Goal: Navigation & Orientation: Find specific page/section

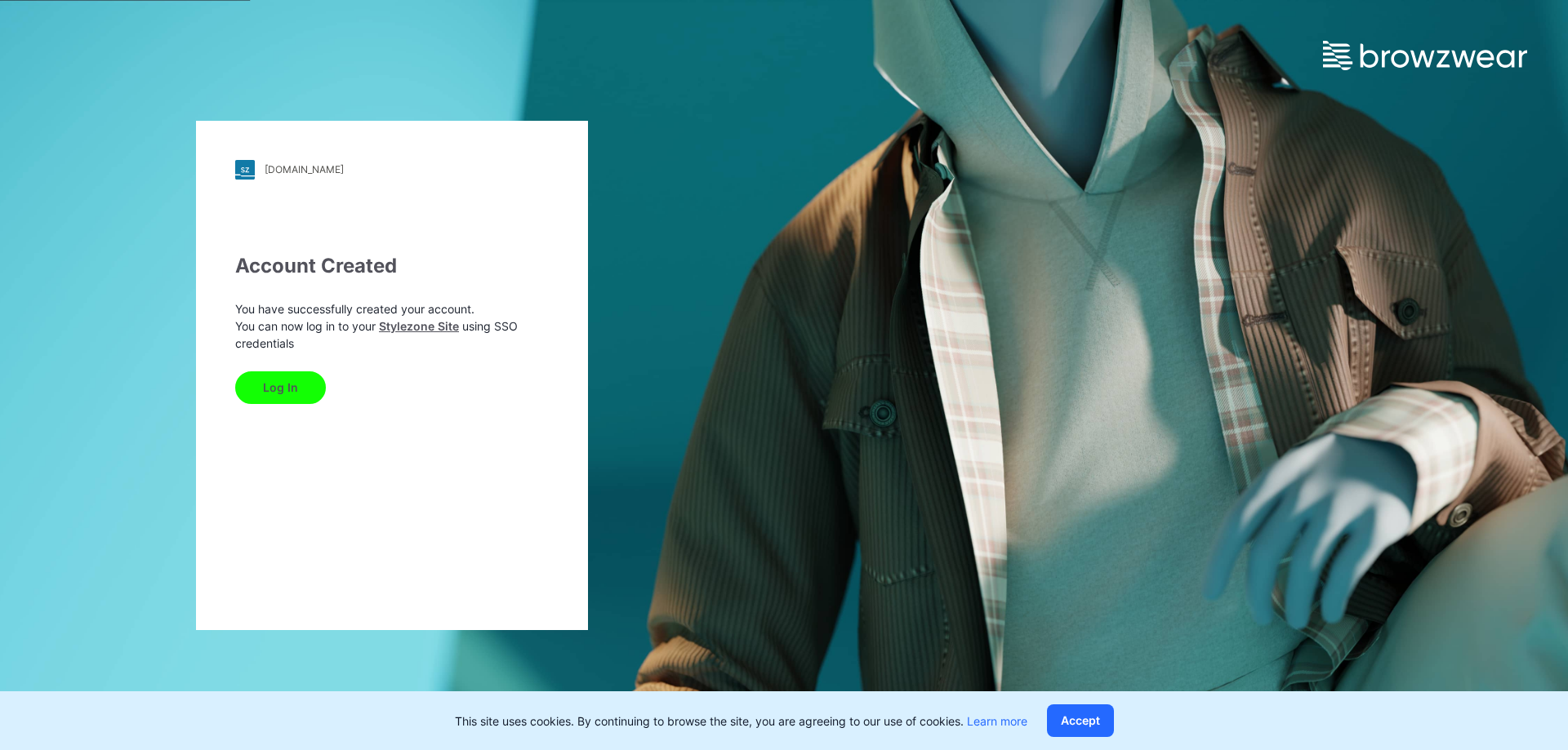
click at [286, 385] on button "Log In" at bounding box center [280, 388] width 90 height 33
click at [282, 388] on button "Log In" at bounding box center [280, 388] width 90 height 33
click at [477, 538] on div "vtgarment.stylezone.com Loading... Account Created You have successfully create…" at bounding box center [392, 375] width 392 height 510
click at [428, 539] on div "vtgarment.stylezone.com Loading... Account Created You have successfully create…" at bounding box center [392, 375] width 392 height 510
click at [419, 323] on link "Stylezone Site" at bounding box center [419, 326] width 80 height 14
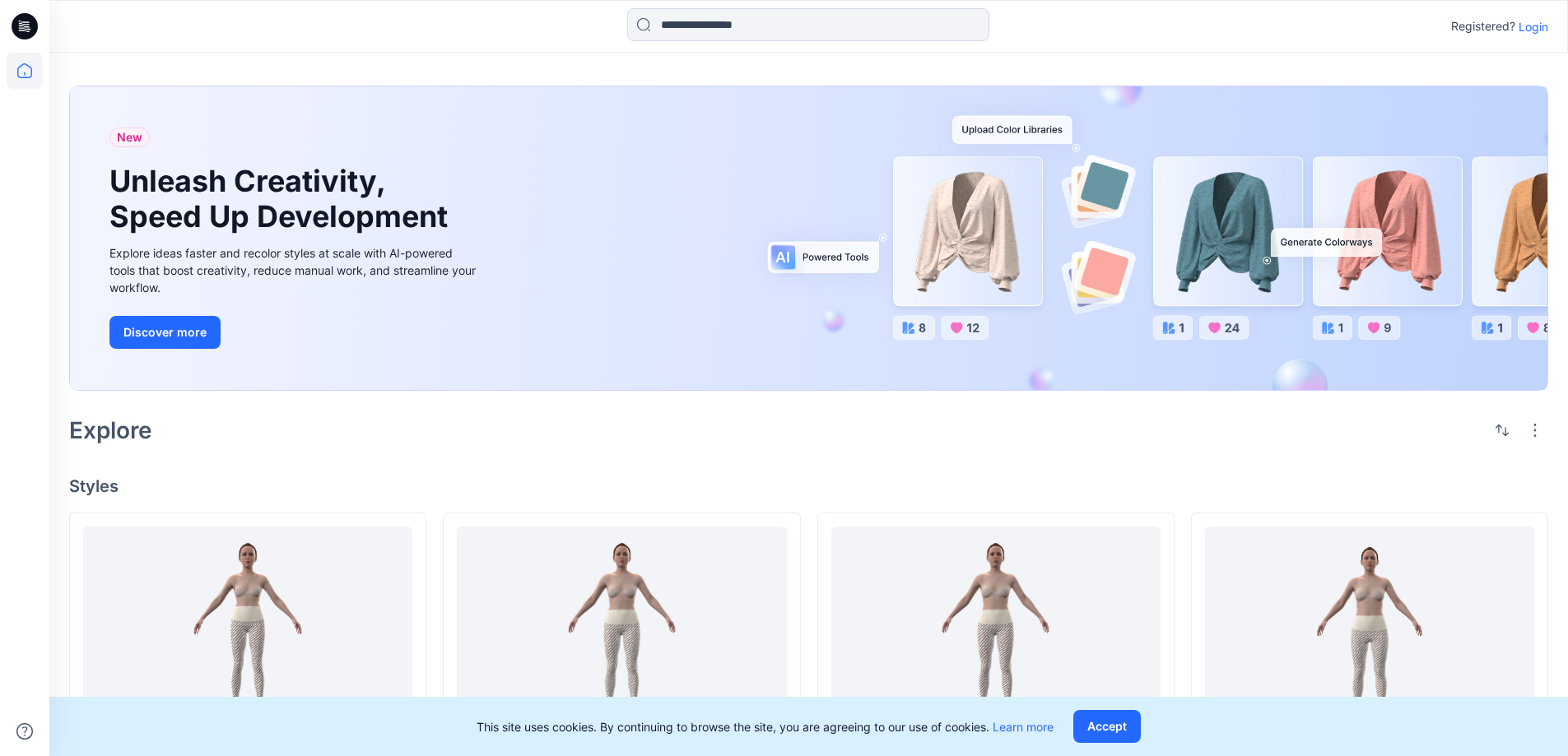
drag, startPoint x: 4, startPoint y: 182, endPoint x: 27, endPoint y: 166, distance: 28.0
click at [4, 182] on div at bounding box center [24, 378] width 50 height 756
click at [802, 71] on div "New Unleash Creativity, Speed Up Development Explore ideas faster and recolor s…" at bounding box center [809, 739] width 1518 height 1374
click at [933, 459] on div "New Unleash Creativity, Speed Up Development Explore ideas faster and recolor s…" at bounding box center [809, 739] width 1518 height 1374
click at [916, 452] on div "New Unleash Creativity, Speed Up Development Explore ideas faster and recolor s…" at bounding box center [809, 739] width 1518 height 1374
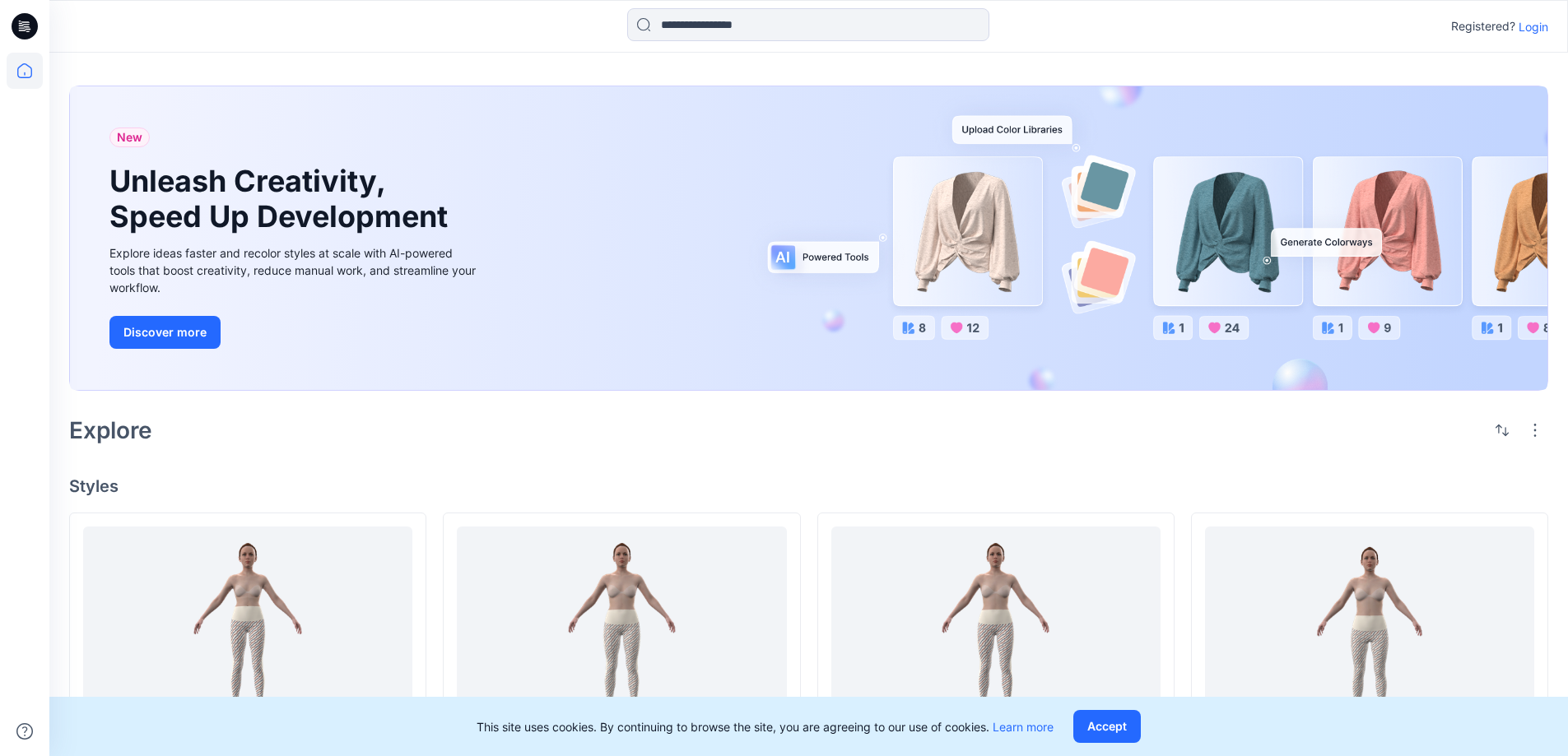
click at [676, 457] on div "New Unleash Creativity, Speed Up Development Explore ideas faster and recolor s…" at bounding box center [809, 739] width 1518 height 1374
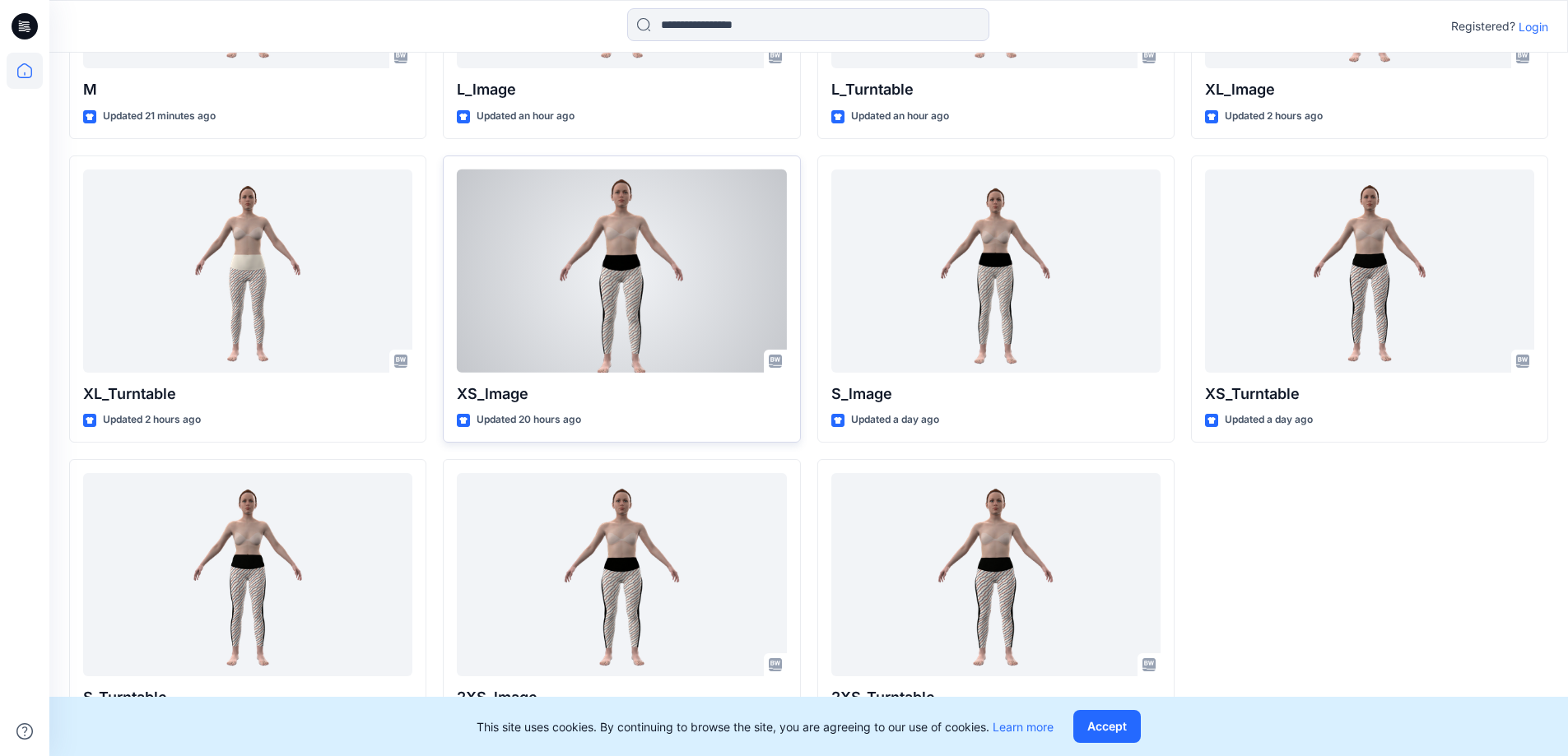
scroll to position [671, 0]
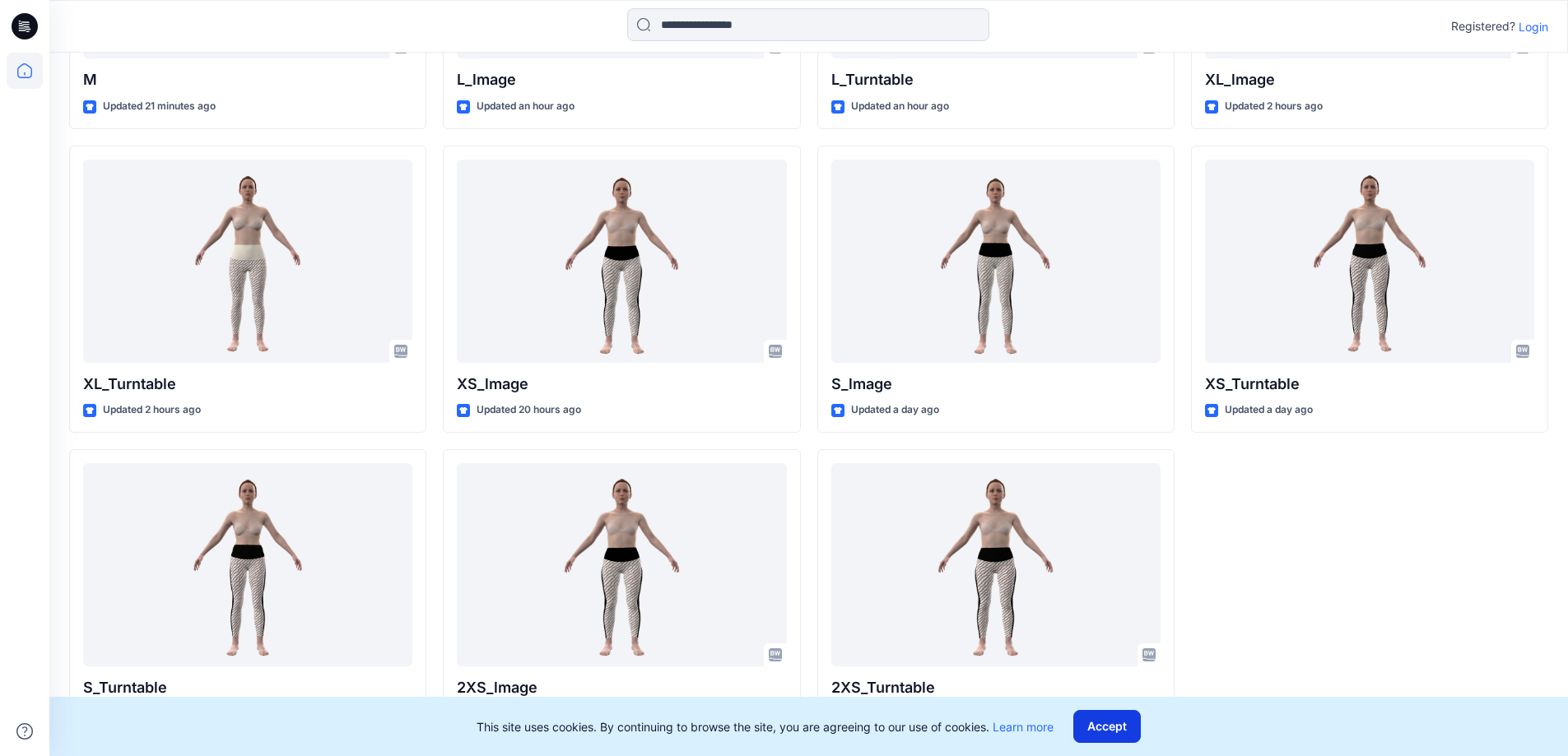
click at [1112, 731] on button "Accept" at bounding box center [1107, 726] width 68 height 33
click at [1112, 731] on div "2XS_Turntable Updated a day ago" at bounding box center [996, 593] width 357 height 287
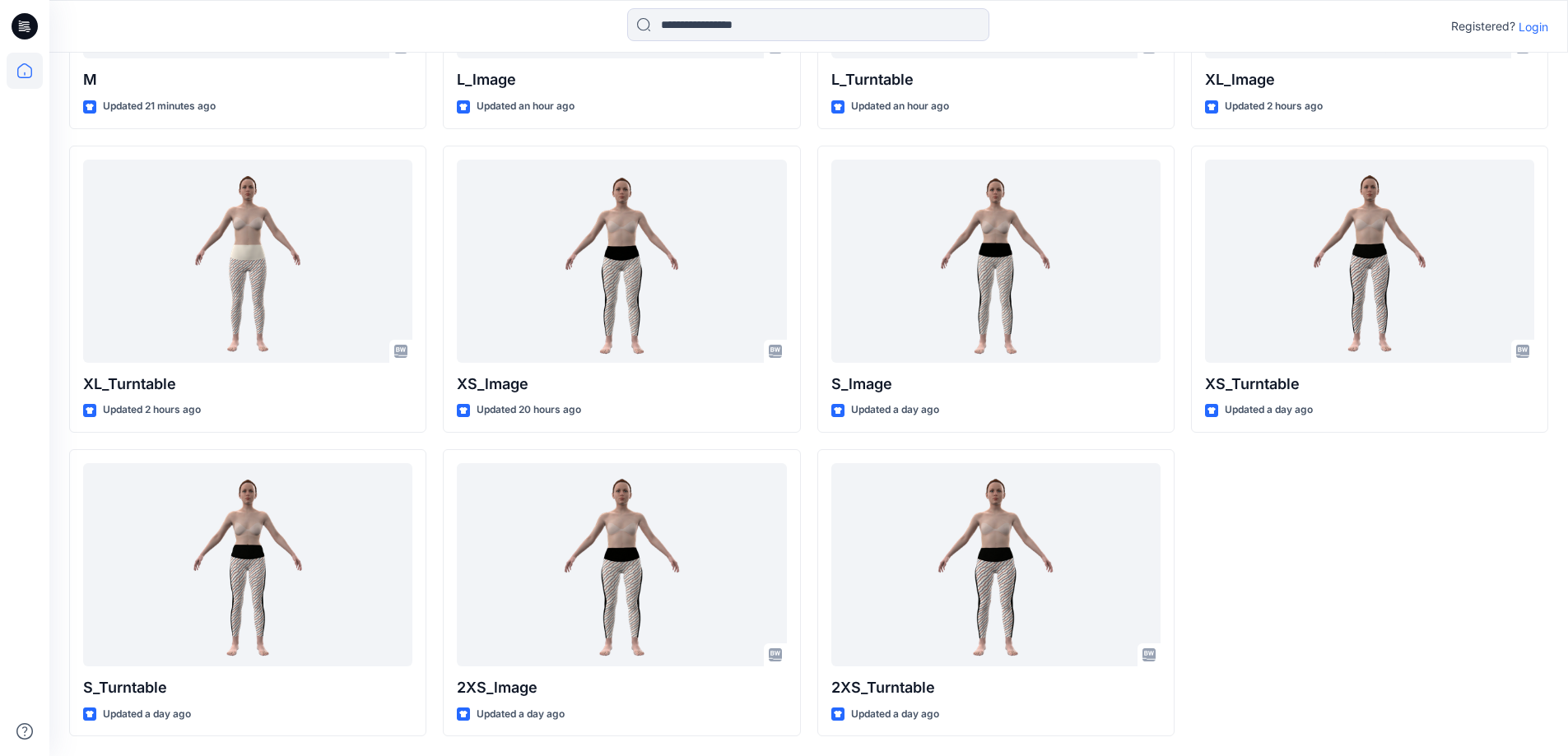
click at [1412, 648] on div "XL_lmage Updated 2 hours ago XS_Turntable Updated a day ago" at bounding box center [1370, 289] width 357 height 895
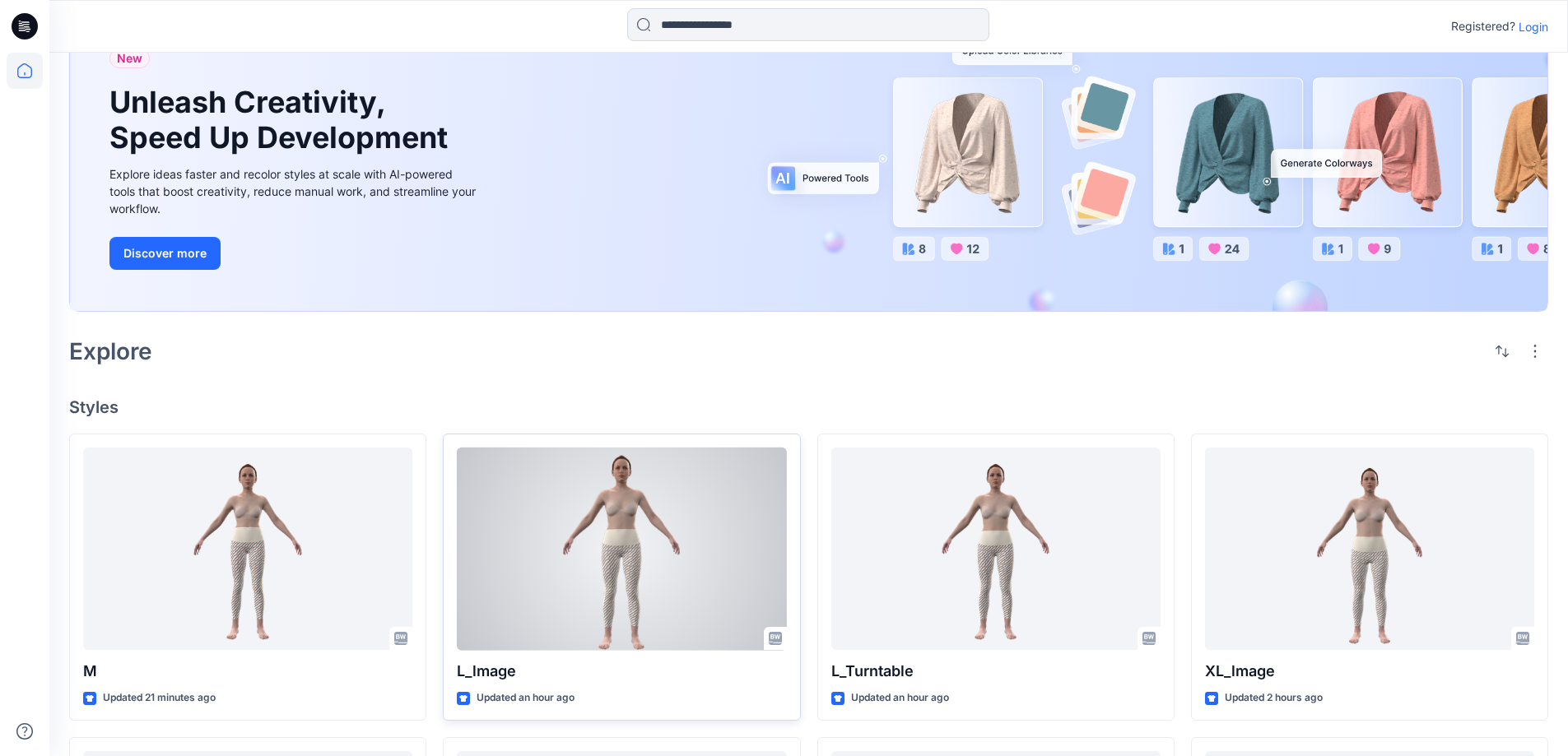
scroll to position [0, 0]
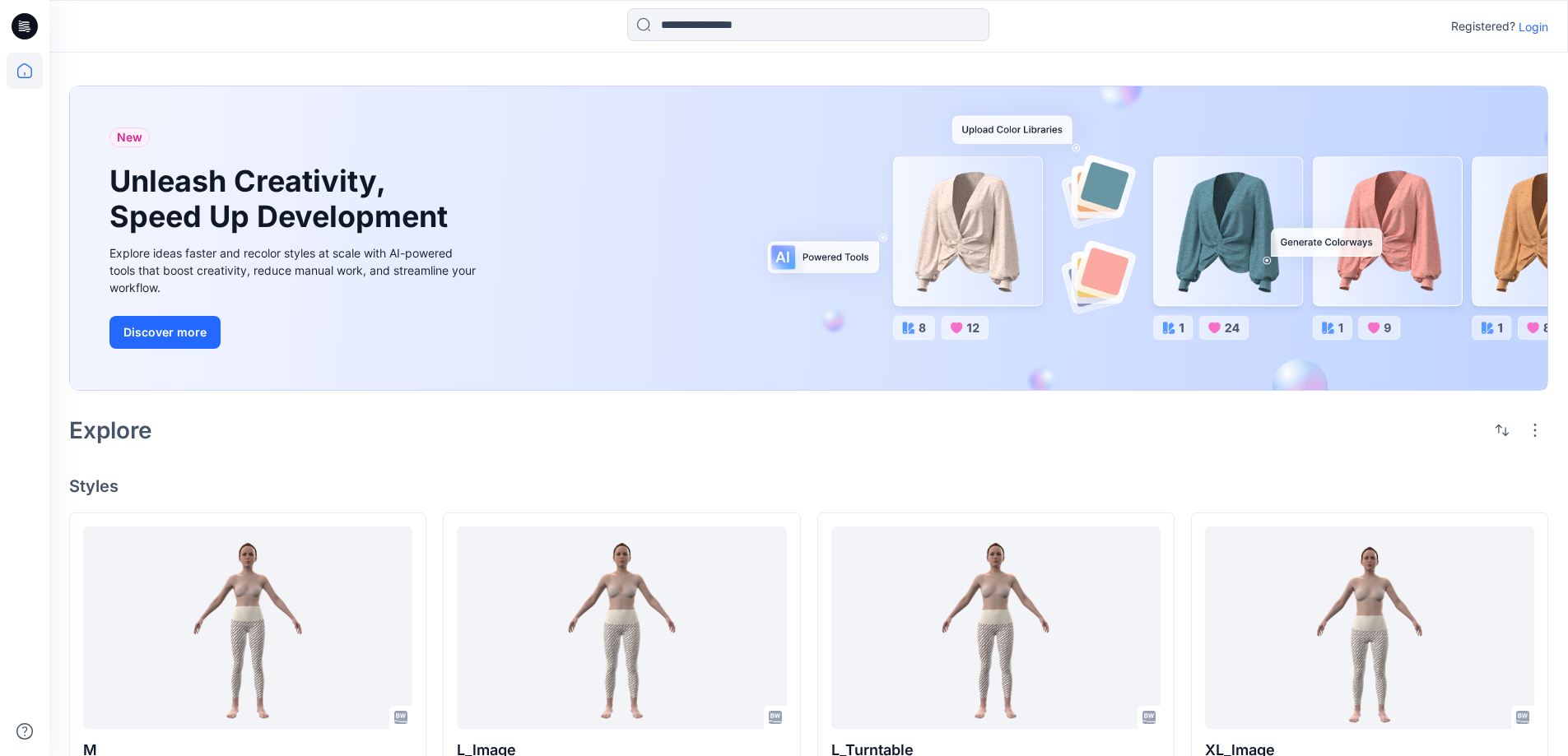
click at [722, 474] on div "New Unleash Creativity, Speed Up Development Explore ideas faster and recolor s…" at bounding box center [809, 739] width 1518 height 1374
click at [647, 470] on div "New Unleash Creativity, Speed Up Development Explore ideas faster and recolor s…" at bounding box center [809, 739] width 1518 height 1374
click at [694, 469] on div "New Unleash Creativity, Speed Up Development Explore ideas faster and recolor s…" at bounding box center [809, 739] width 1518 height 1374
click at [582, 474] on div "New Unleash Creativity, Speed Up Development Explore ideas faster and recolor s…" at bounding box center [809, 739] width 1518 height 1374
click at [511, 481] on h4 "Styles" at bounding box center [809, 486] width 1479 height 20
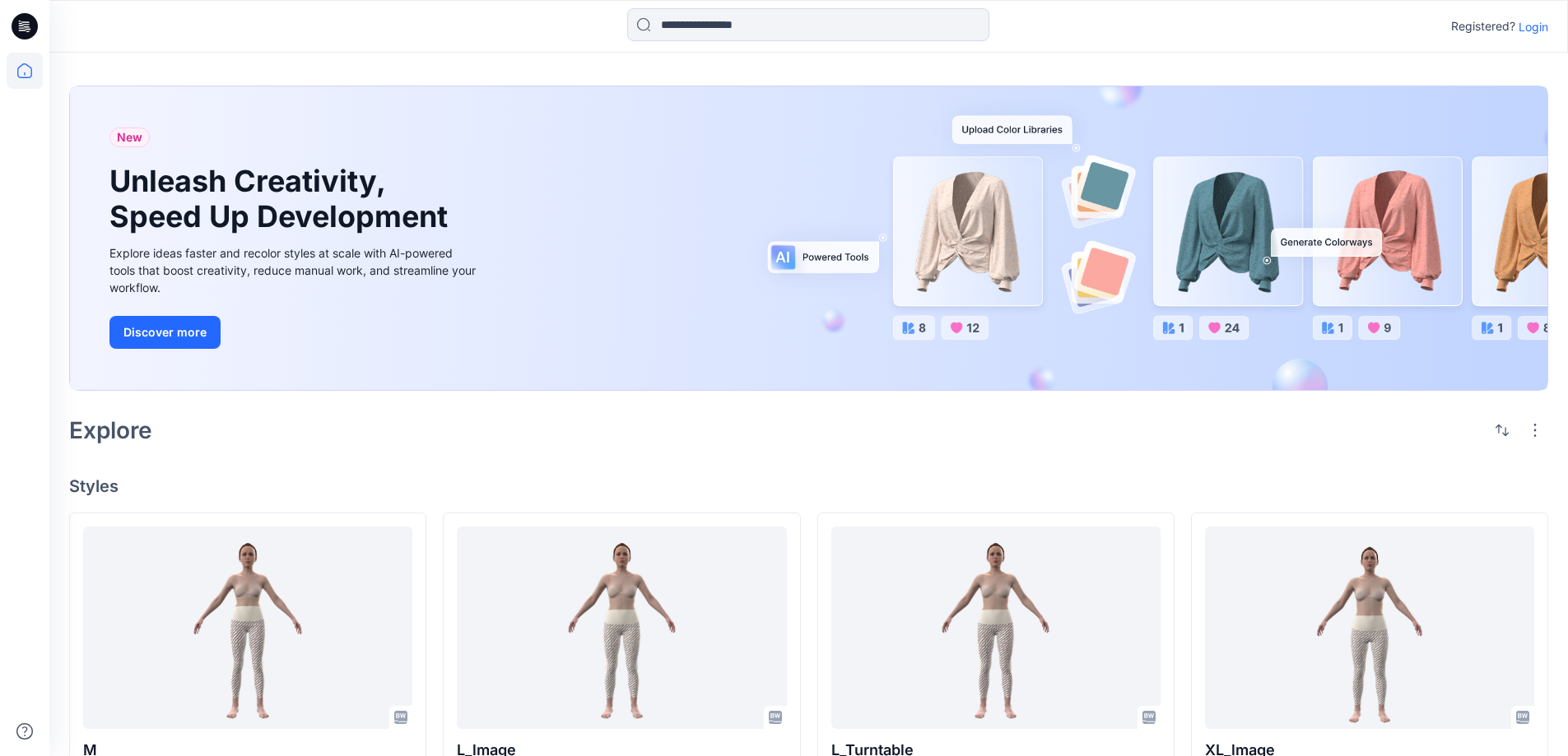
click at [508, 480] on h4 "Styles" at bounding box center [809, 486] width 1479 height 20
click at [442, 476] on h4 "Styles" at bounding box center [809, 486] width 1479 height 20
click at [886, 446] on div "Explore" at bounding box center [809, 430] width 1479 height 39
click at [826, 451] on div "New Unleash Creativity, Speed Up Development Explore ideas faster and recolor s…" at bounding box center [809, 739] width 1518 height 1374
click at [30, 76] on icon at bounding box center [24, 70] width 37 height 37
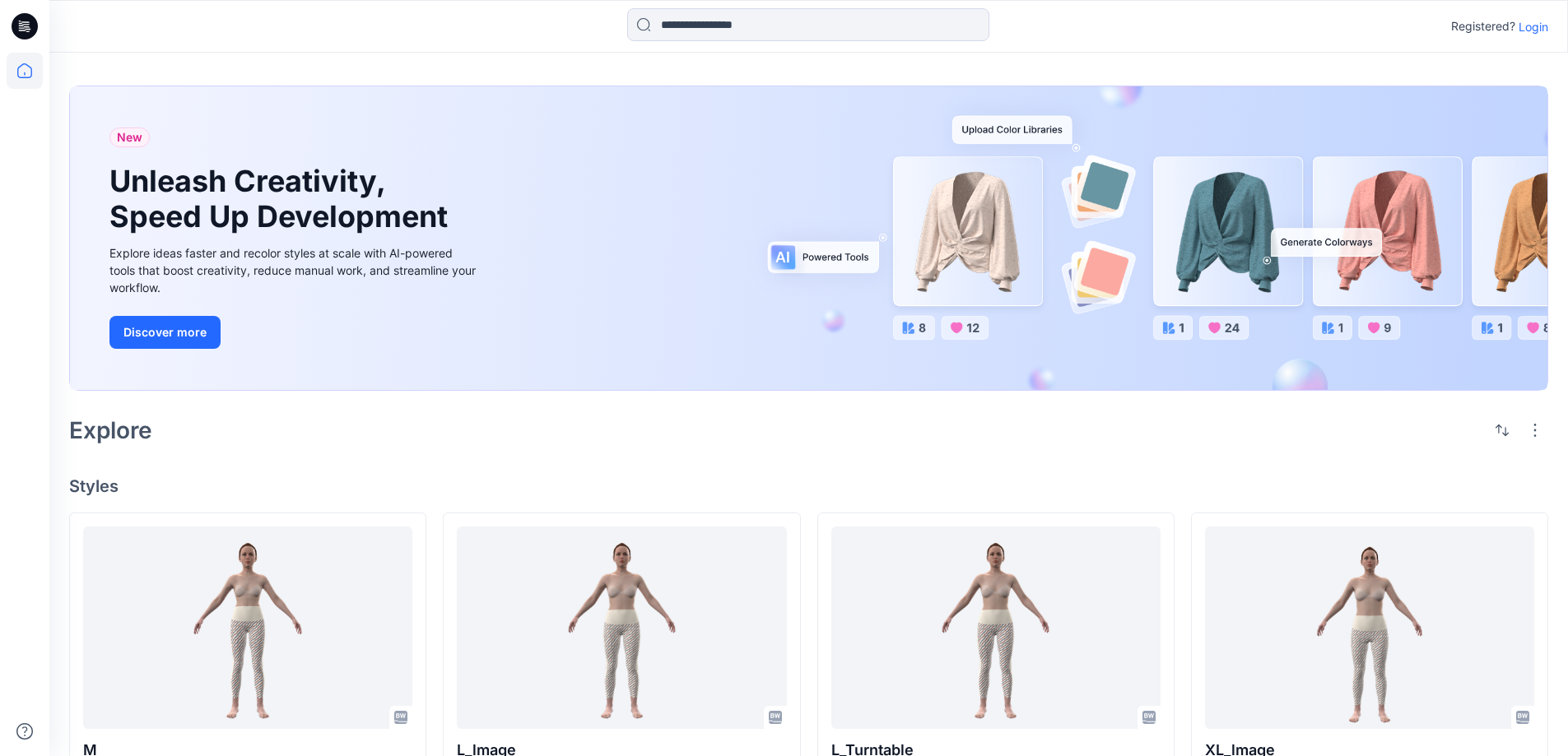
click at [23, 23] on icon at bounding box center [24, 26] width 26 height 26
click at [22, 25] on icon at bounding box center [21, 25] width 5 height 1
click at [23, 23] on icon at bounding box center [25, 22] width 8 height 1
click at [23, 23] on icon at bounding box center [24, 26] width 26 height 26
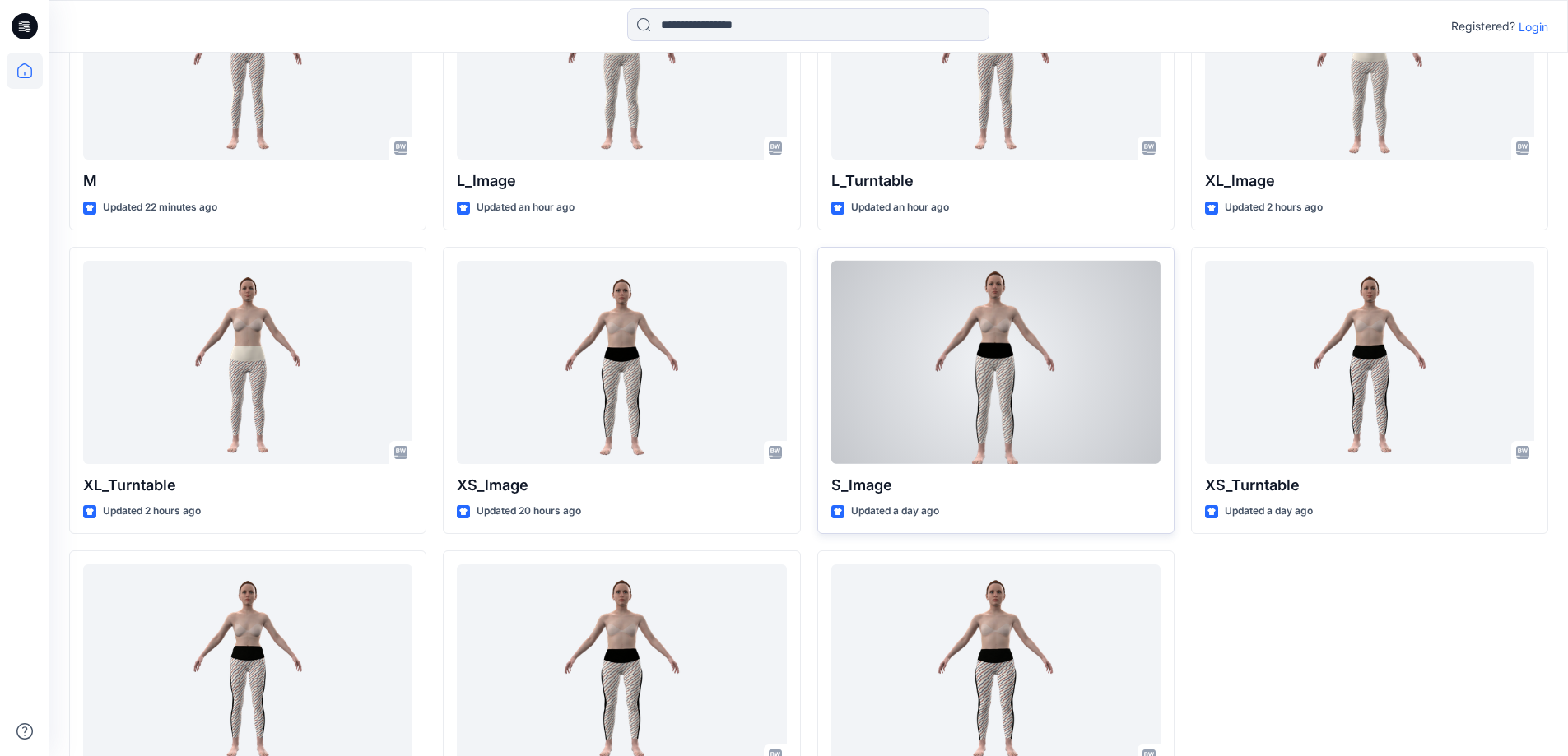
scroll to position [671, 0]
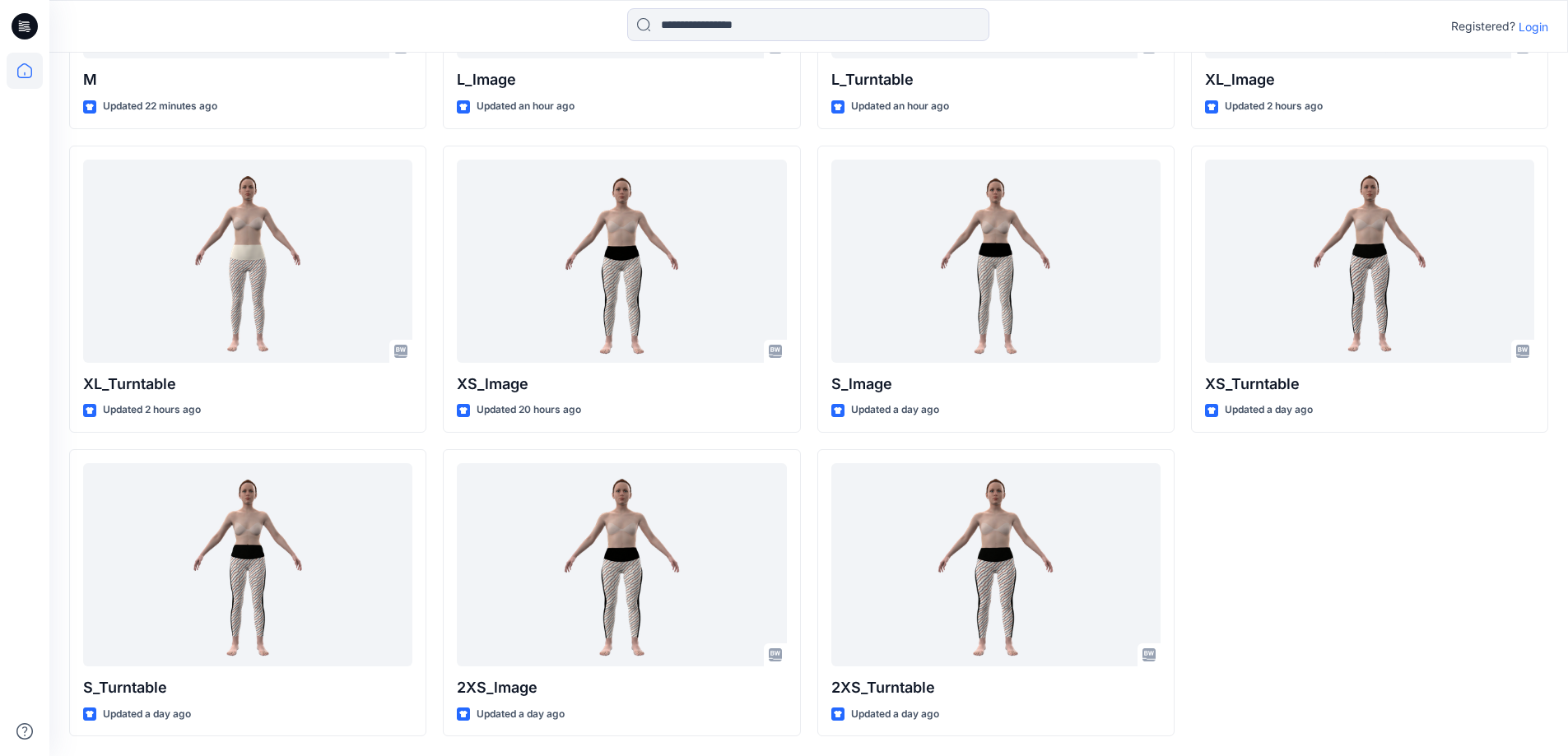
click at [1389, 609] on div "XL_lmage Updated 2 hours ago XS_Turntable Updated a day ago" at bounding box center [1370, 289] width 357 height 895
click at [1412, 640] on div "XL_lmage Updated 2 hours ago XS_Turntable Updated a day ago" at bounding box center [1370, 289] width 357 height 895
click at [1346, 625] on div "XL_lmage Updated 2 hours ago XS_Turntable Updated a day ago" at bounding box center [1370, 289] width 357 height 895
click at [1398, 614] on div "XL_lmage Updated 2 hours ago XS_Turntable Updated a day ago" at bounding box center [1370, 289] width 357 height 895
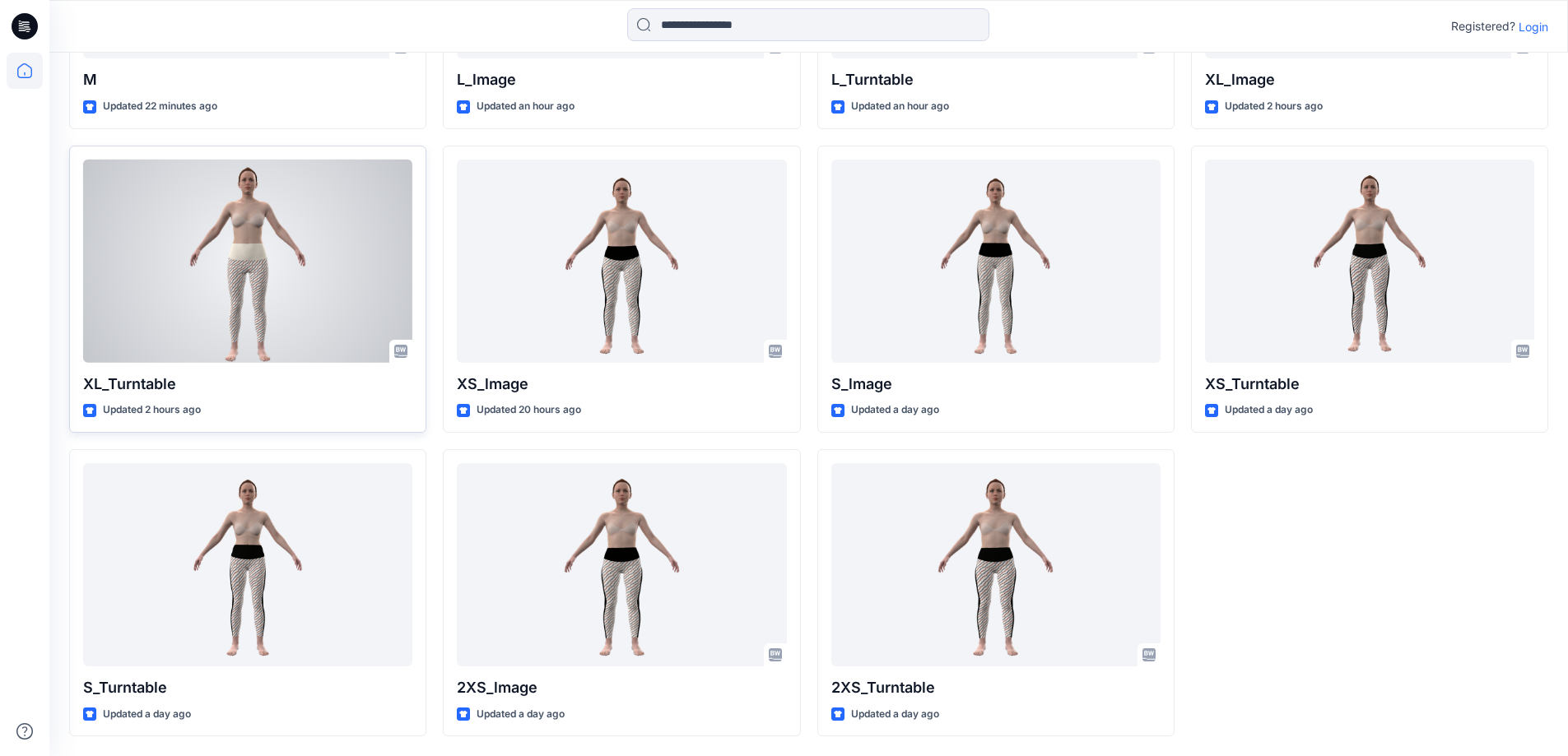
click at [220, 283] on div at bounding box center [247, 261] width 329 height 203
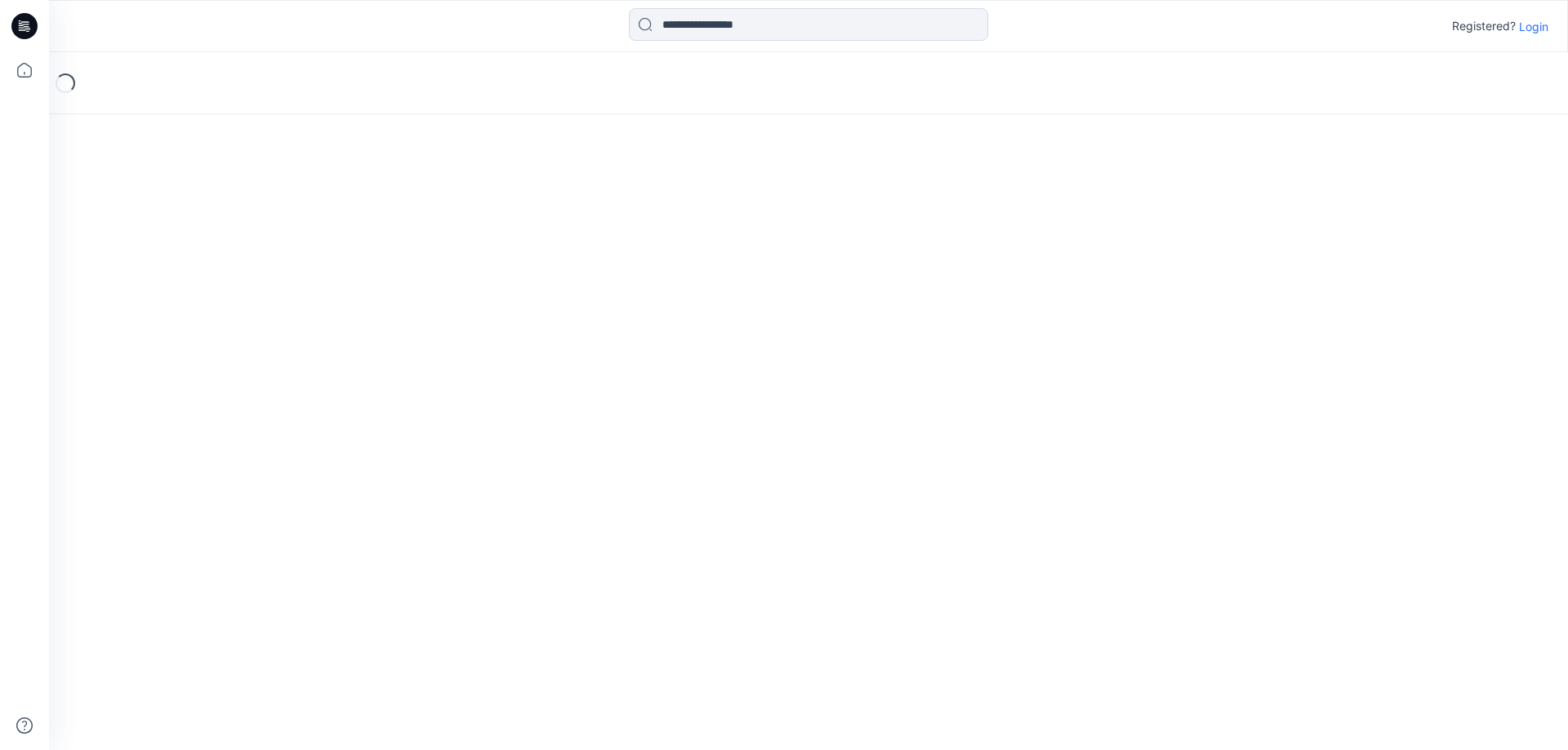
click at [458, 418] on div "Loading..." at bounding box center [808, 401] width 1519 height 698
click at [902, 416] on div "Loading..." at bounding box center [808, 401] width 1519 height 698
drag, startPoint x: 631, startPoint y: 461, endPoint x: 593, endPoint y: 451, distance: 39.3
click at [630, 461] on div "Loading..." at bounding box center [808, 401] width 1519 height 698
click at [474, 377] on div "Loading..." at bounding box center [808, 401] width 1519 height 698
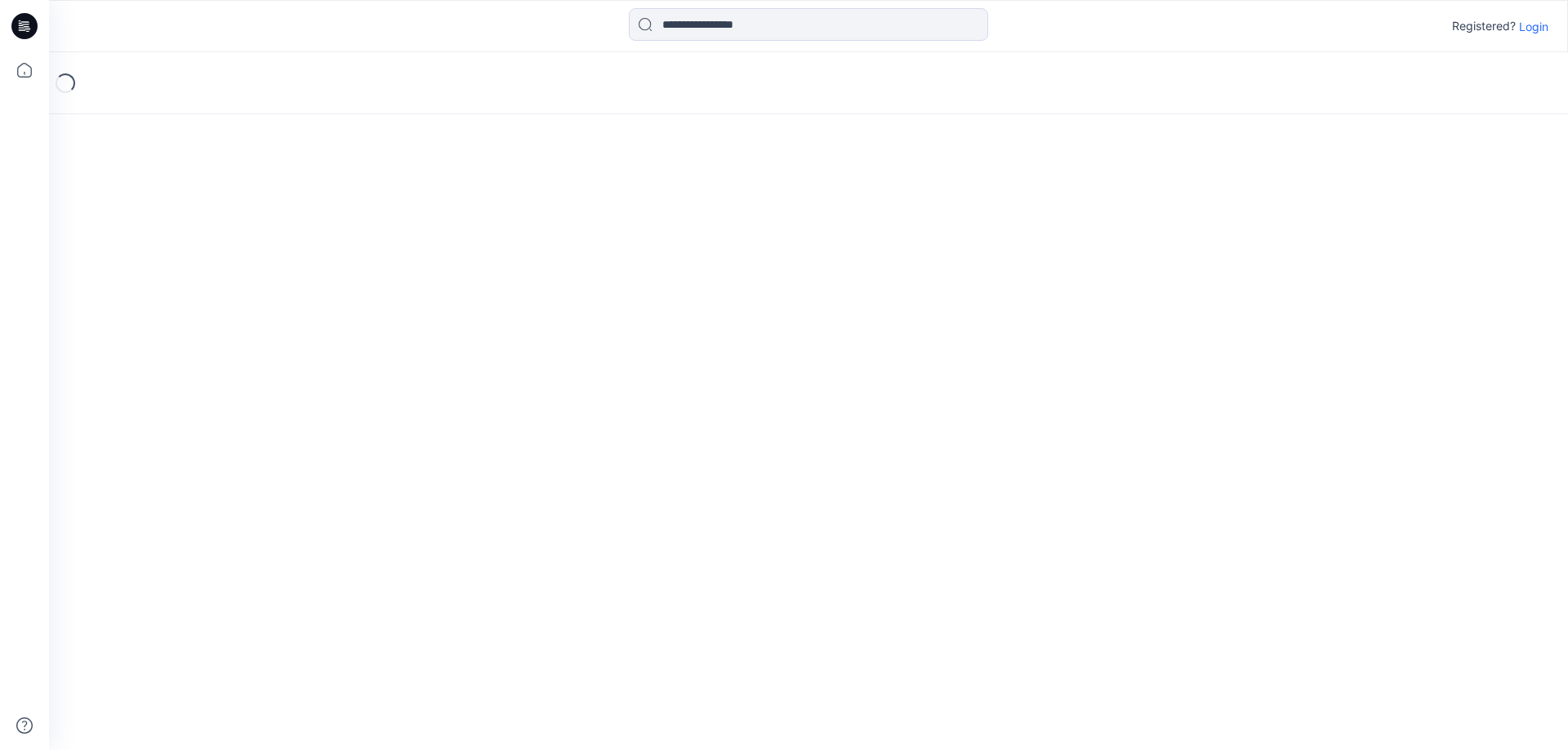
drag, startPoint x: 598, startPoint y: 414, endPoint x: 533, endPoint y: 690, distance: 283.6
click at [598, 416] on div "Loading..." at bounding box center [808, 401] width 1519 height 698
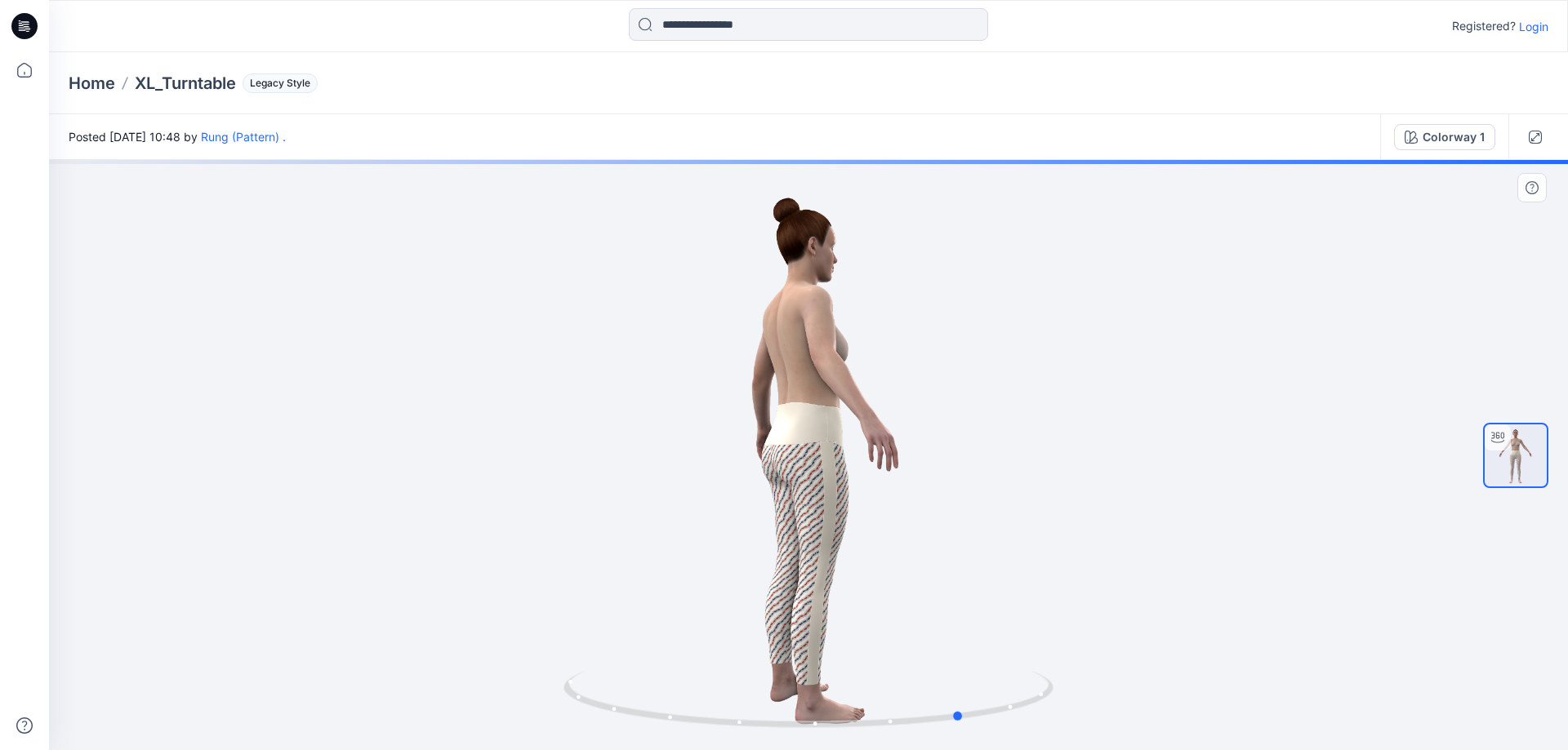
drag, startPoint x: 908, startPoint y: 732, endPoint x: 1064, endPoint y: 688, distance: 162.1
click at [1064, 688] on div at bounding box center [808, 455] width 1519 height 590
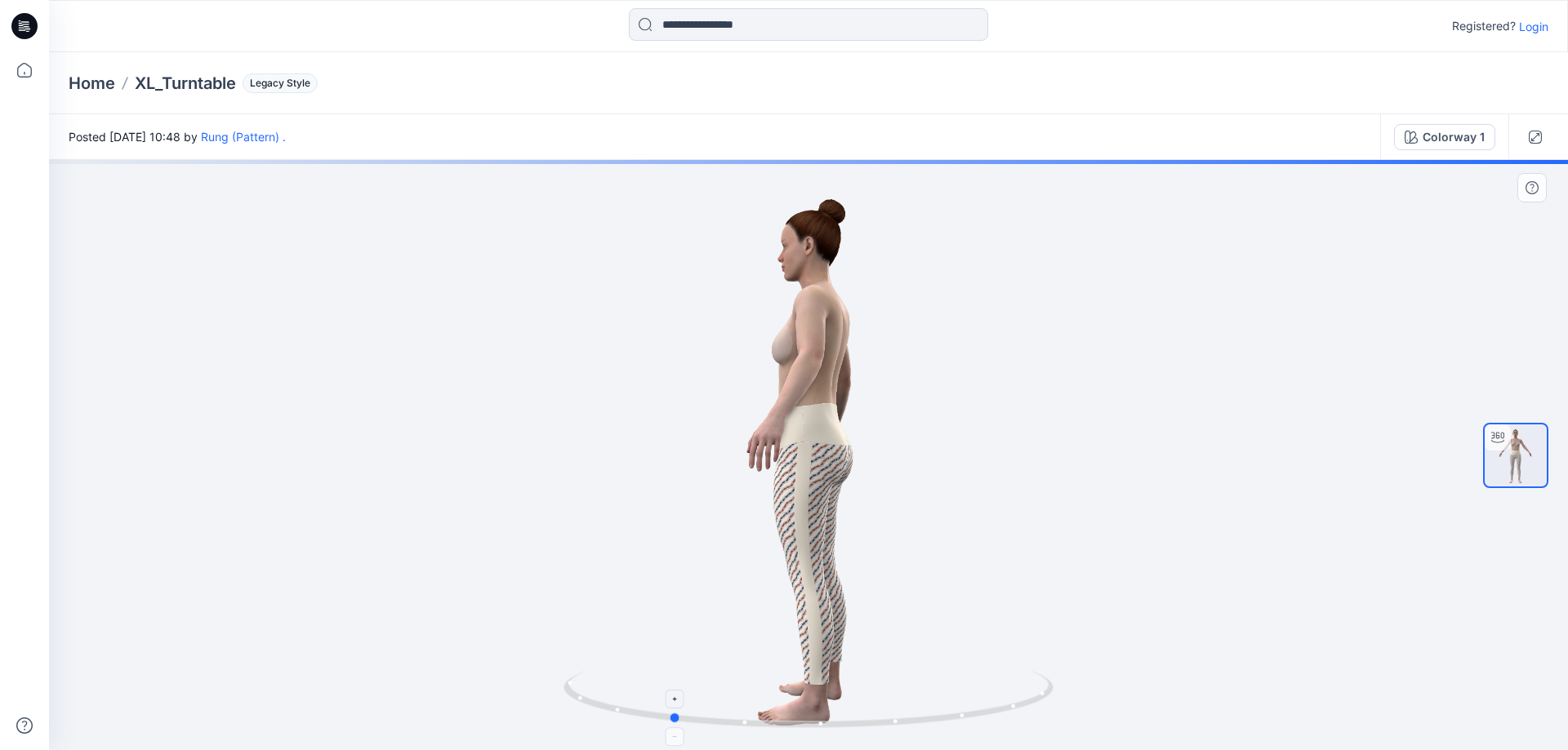
drag, startPoint x: 829, startPoint y: 730, endPoint x: 1025, endPoint y: 710, distance: 197.0
click at [1025, 710] on icon at bounding box center [810, 702] width 494 height 61
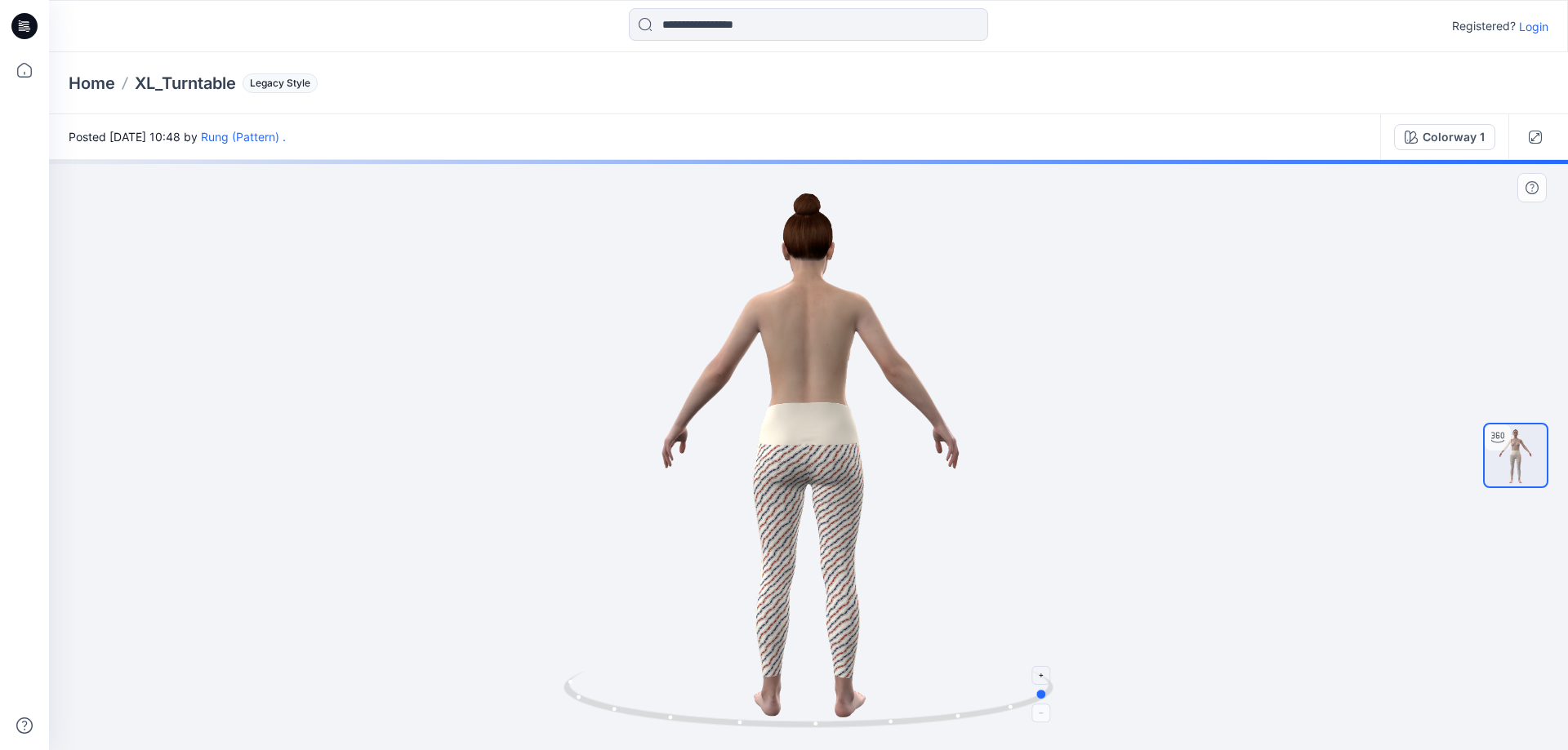
drag, startPoint x: 721, startPoint y: 730, endPoint x: 596, endPoint y: 674, distance: 137.0
click at [597, 674] on icon at bounding box center [810, 702] width 494 height 61
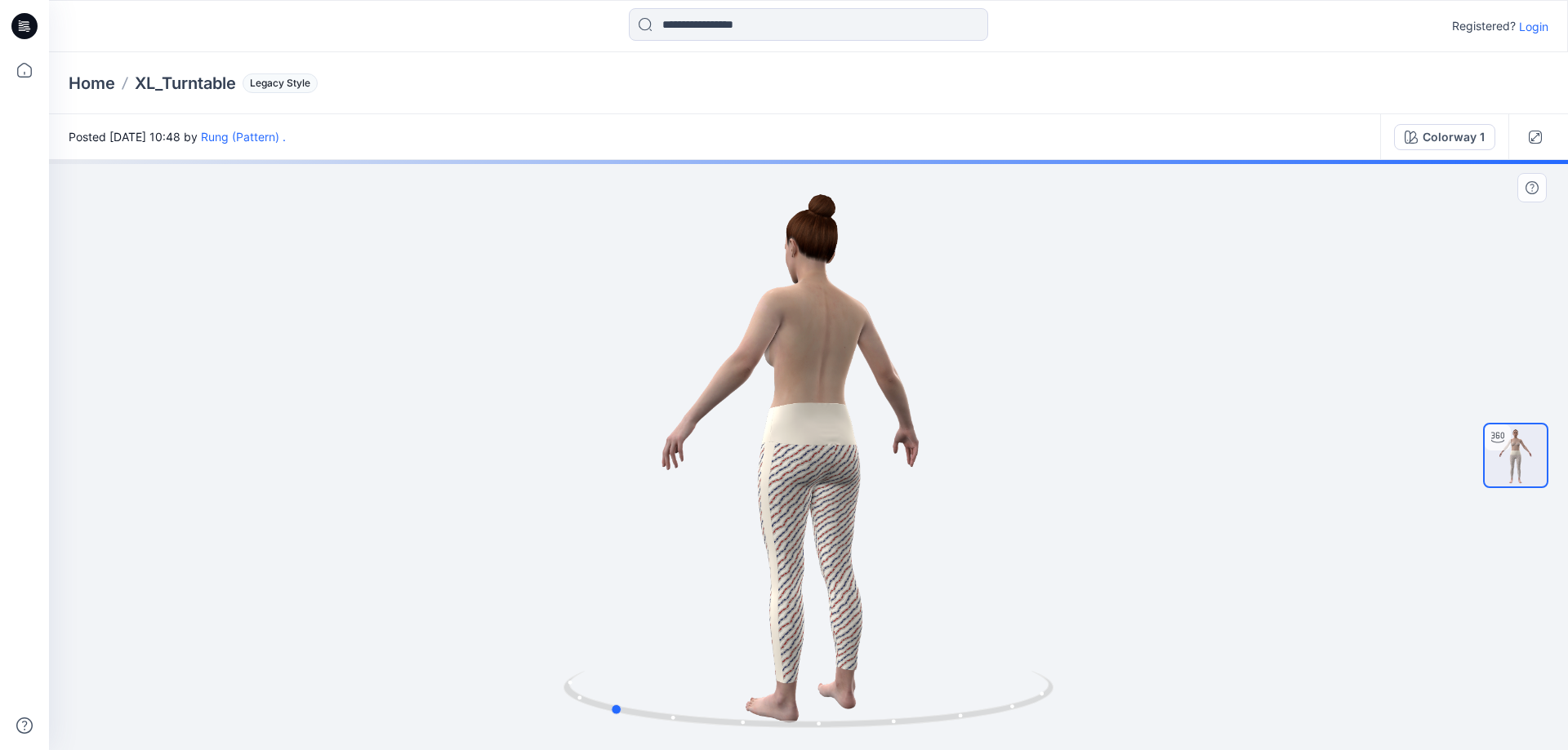
drag, startPoint x: 980, startPoint y: 722, endPoint x: 554, endPoint y: 642, distance: 433.4
click at [554, 642] on div at bounding box center [808, 455] width 1519 height 590
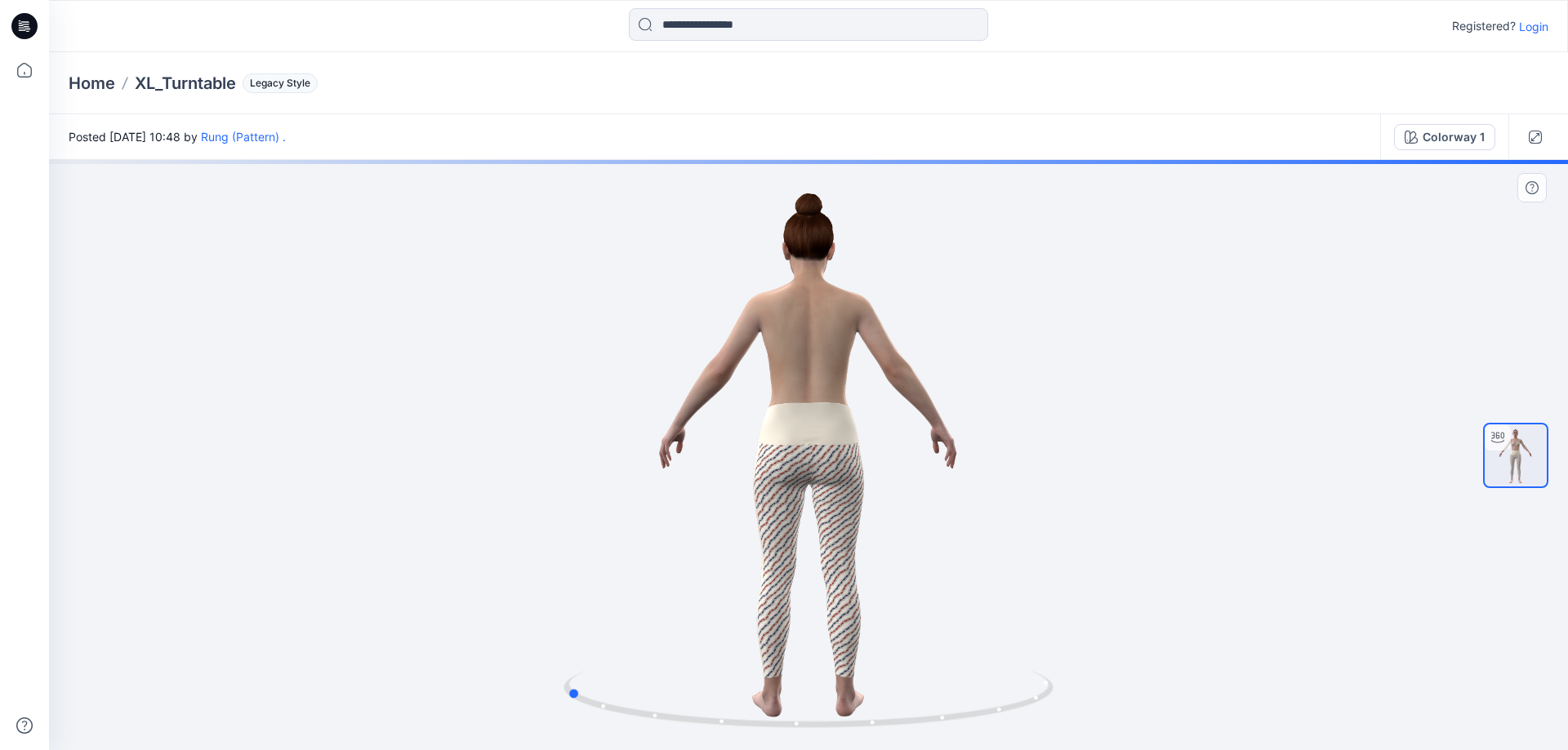
drag, startPoint x: 1051, startPoint y: 687, endPoint x: 1065, endPoint y: 676, distance: 17.8
click at [1064, 676] on div at bounding box center [808, 455] width 1519 height 590
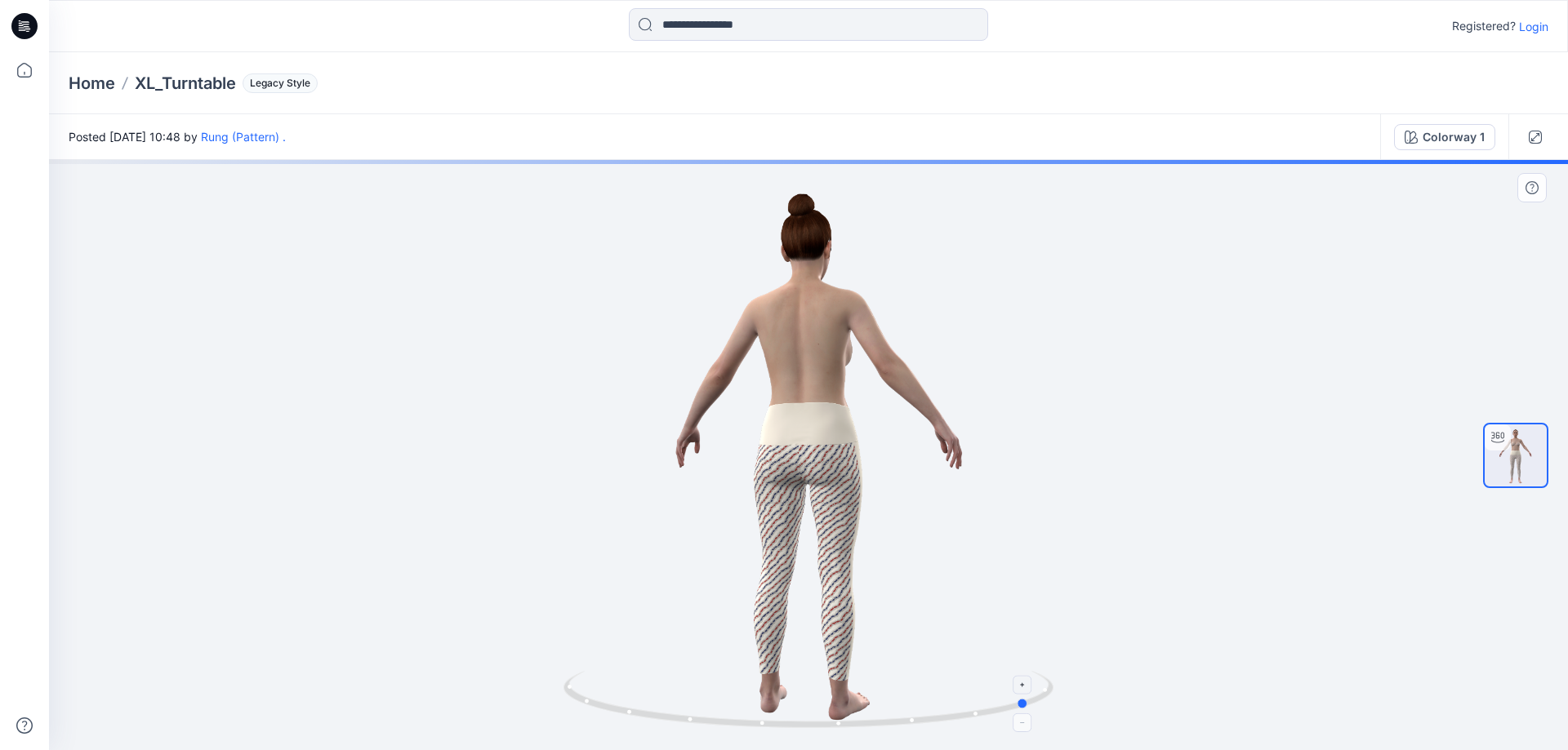
drag, startPoint x: 577, startPoint y: 682, endPoint x: 985, endPoint y: 700, distance: 408.4
click at [985, 700] on icon at bounding box center [810, 702] width 494 height 61
click at [1041, 716] on icon at bounding box center [810, 702] width 494 height 61
click at [1051, 702] on icon at bounding box center [810, 702] width 494 height 61
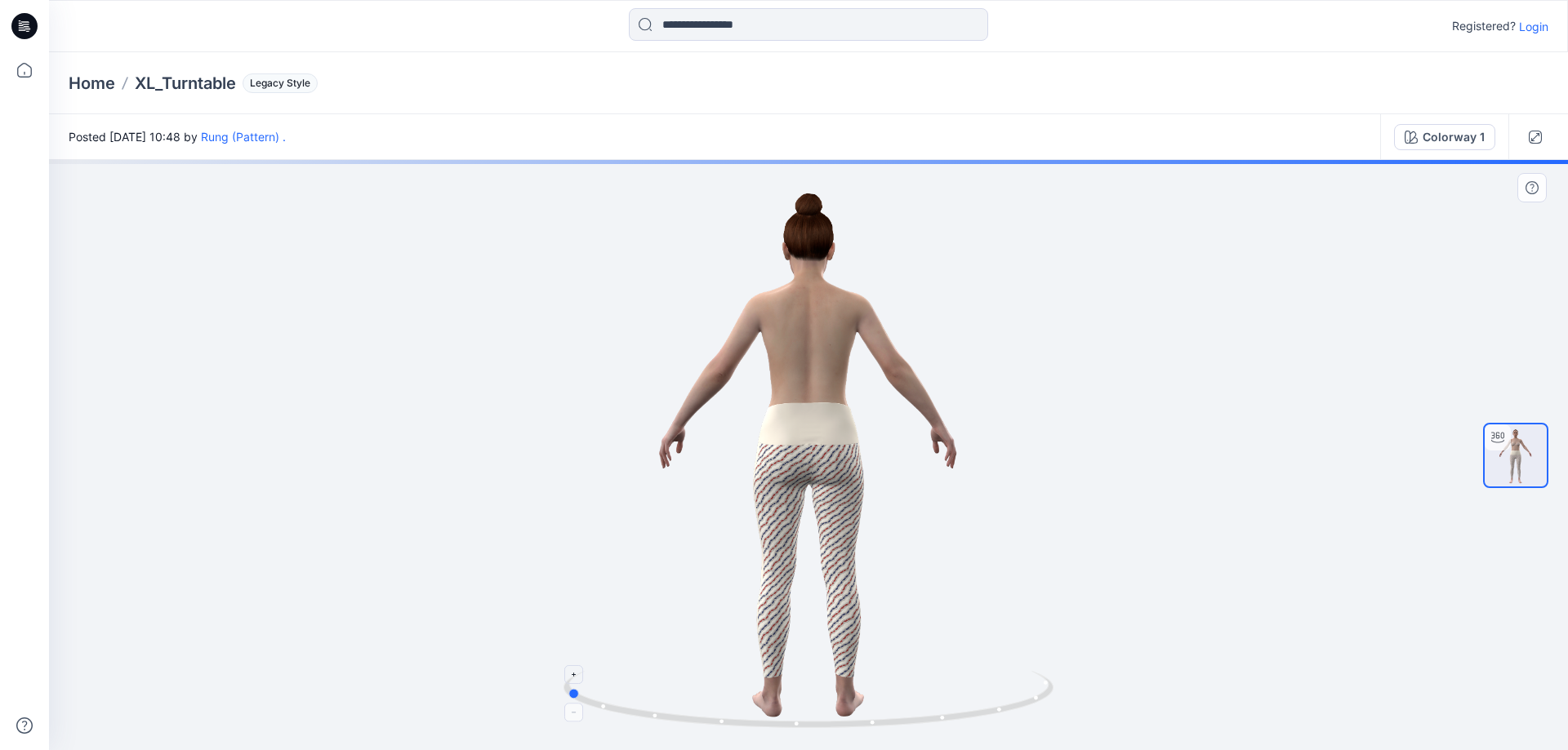
drag, startPoint x: 1023, startPoint y: 711, endPoint x: 1047, endPoint y: 707, distance: 24.3
click at [1047, 707] on icon at bounding box center [810, 702] width 494 height 61
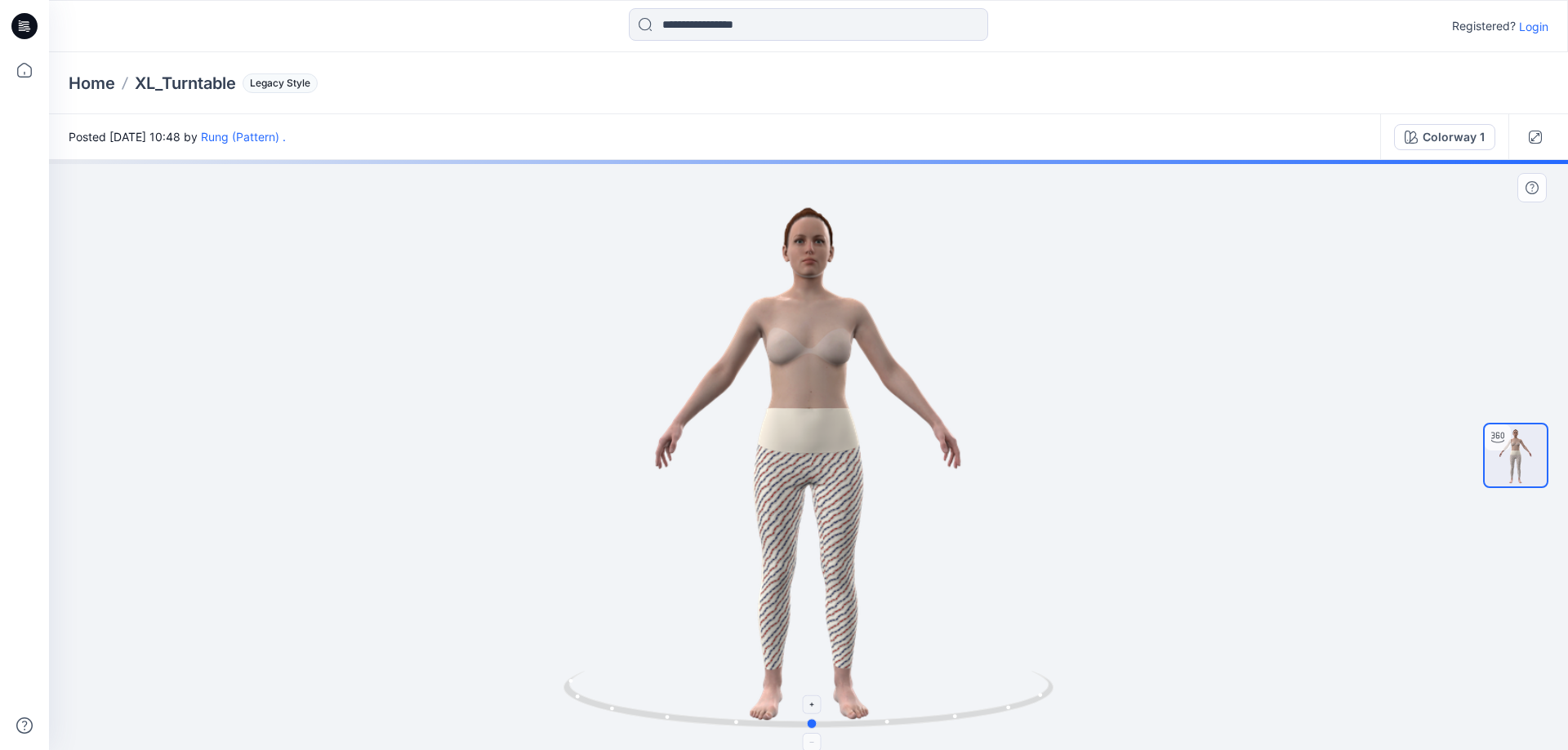
drag, startPoint x: 997, startPoint y: 720, endPoint x: 752, endPoint y: 718, distance: 245.0
click at [752, 718] on icon at bounding box center [810, 702] width 494 height 61
click at [290, 82] on span "Legacy Style" at bounding box center [280, 83] width 76 height 20
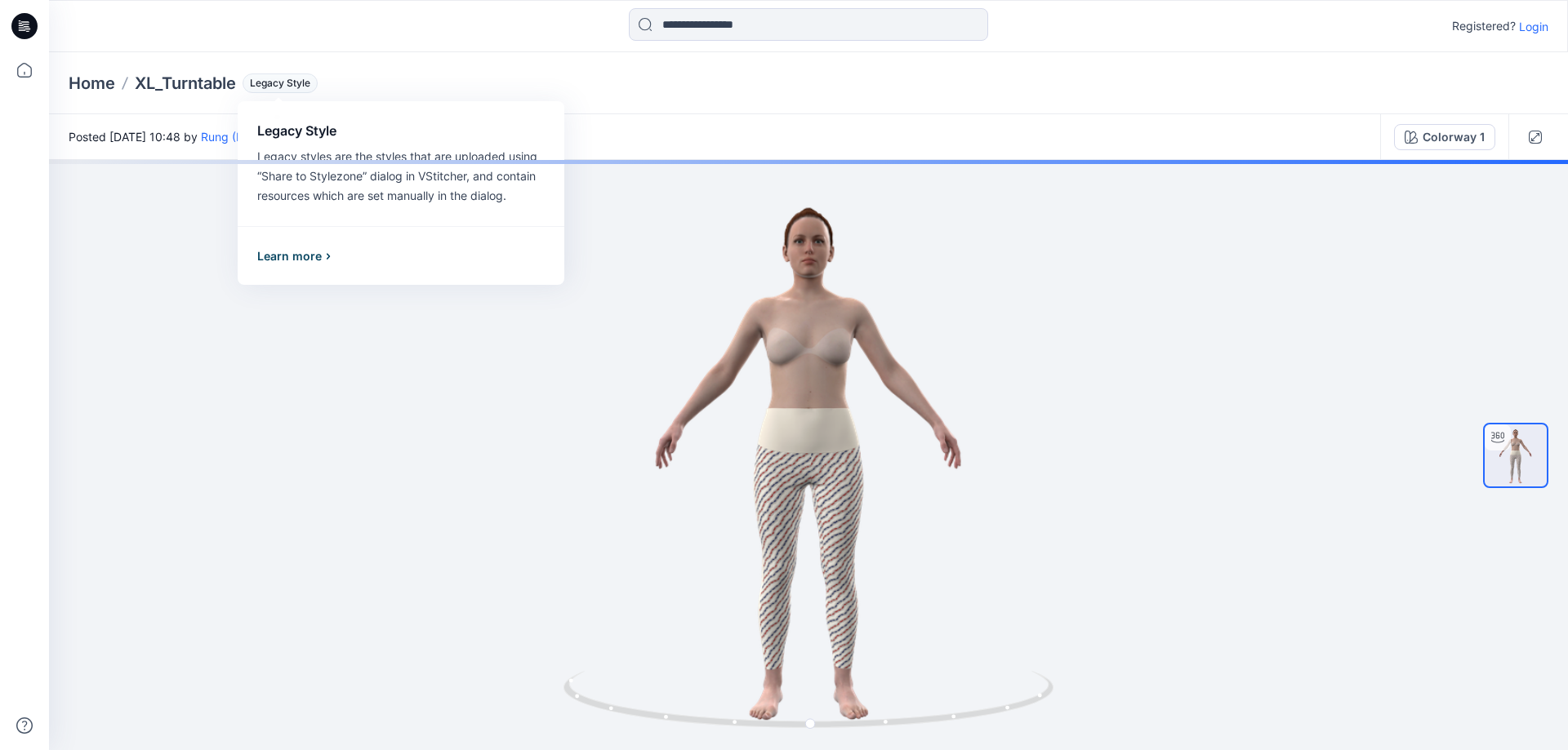
click at [313, 255] on div "Learn more" at bounding box center [296, 256] width 77 height 20
